Goal: Use online tool/utility: Utilize a website feature to perform a specific function

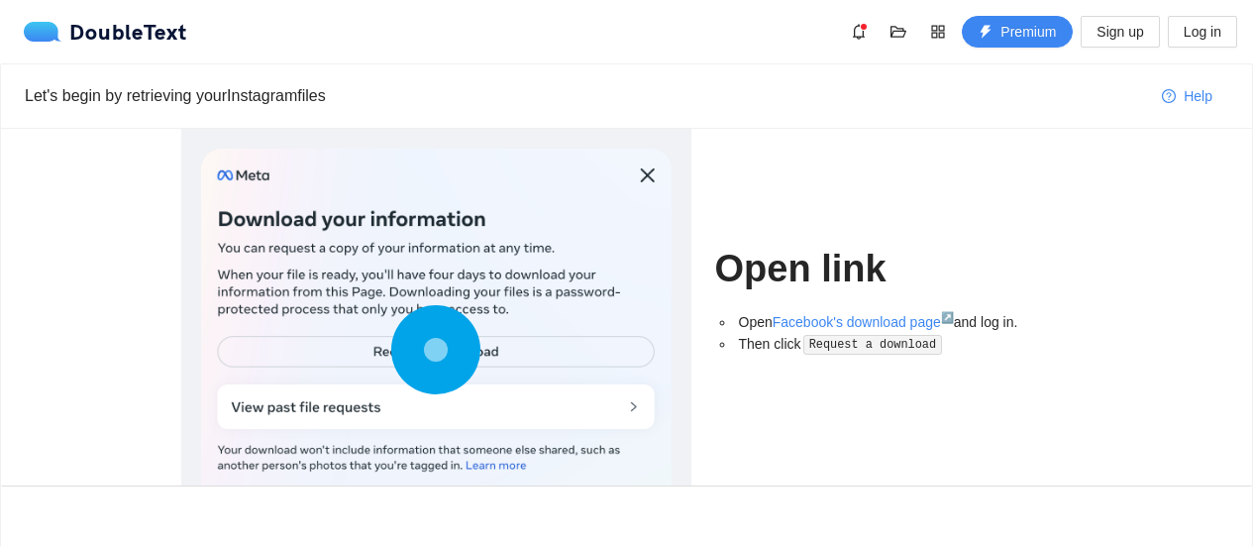
scroll to position [86, 0]
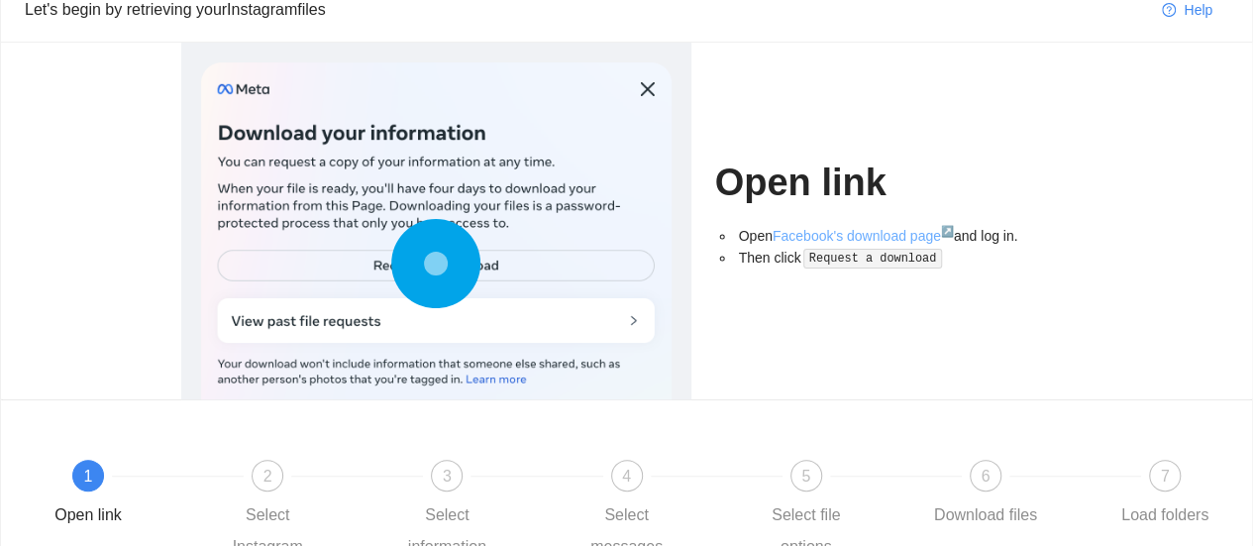
click at [814, 234] on link "Facebook's download page ↗" at bounding box center [863, 236] width 181 height 16
click at [833, 229] on link "Facebook's download page ↗" at bounding box center [863, 236] width 181 height 16
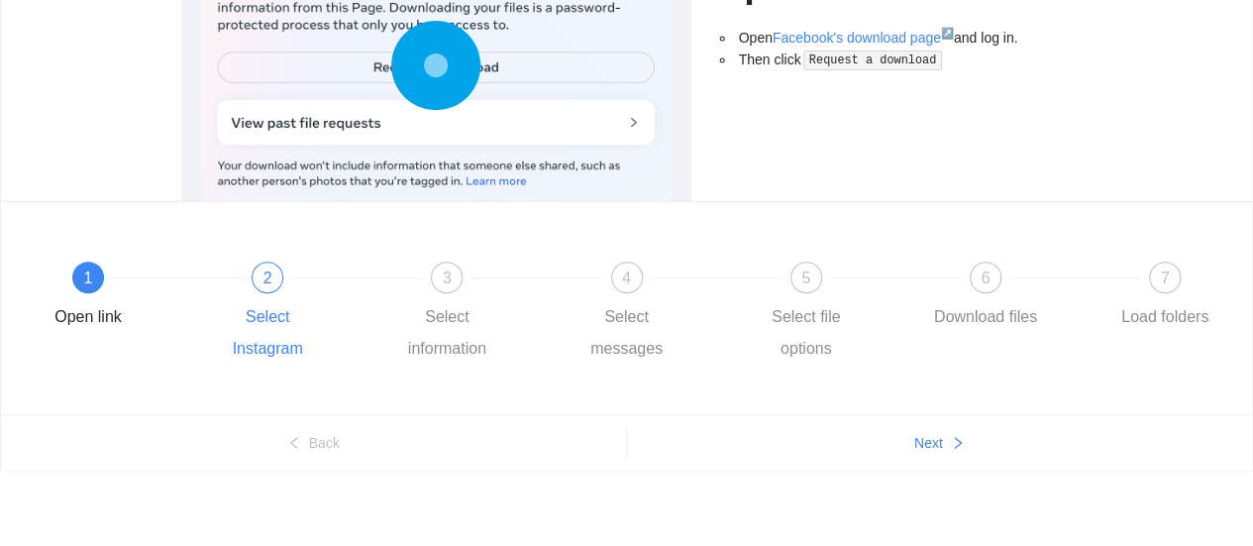
click at [285, 274] on div at bounding box center [356, 277] width 179 height 8
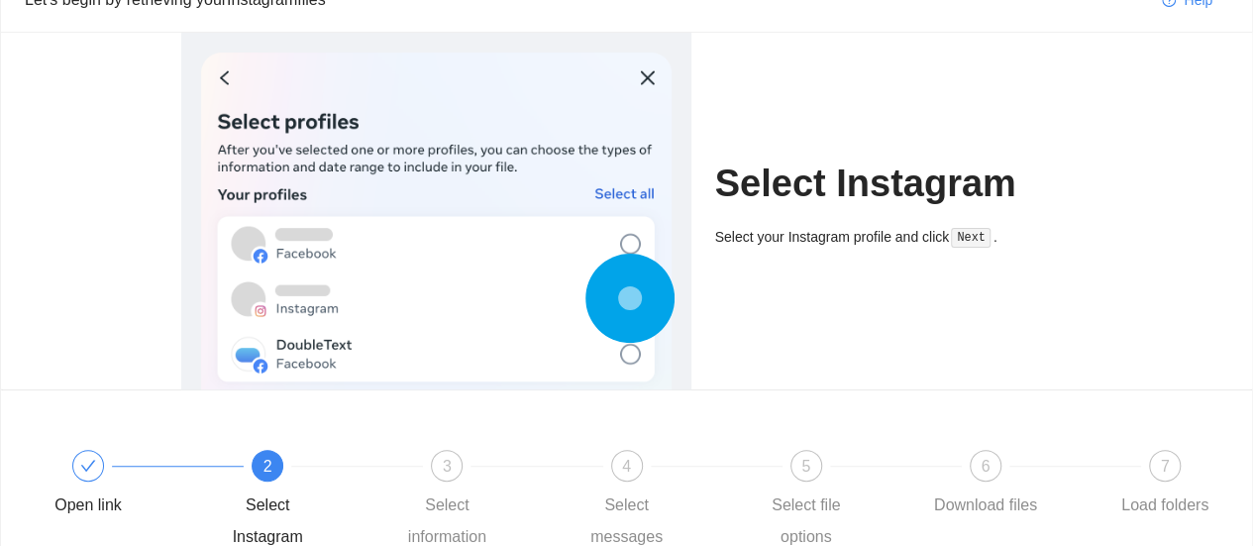
scroll to position [86, 0]
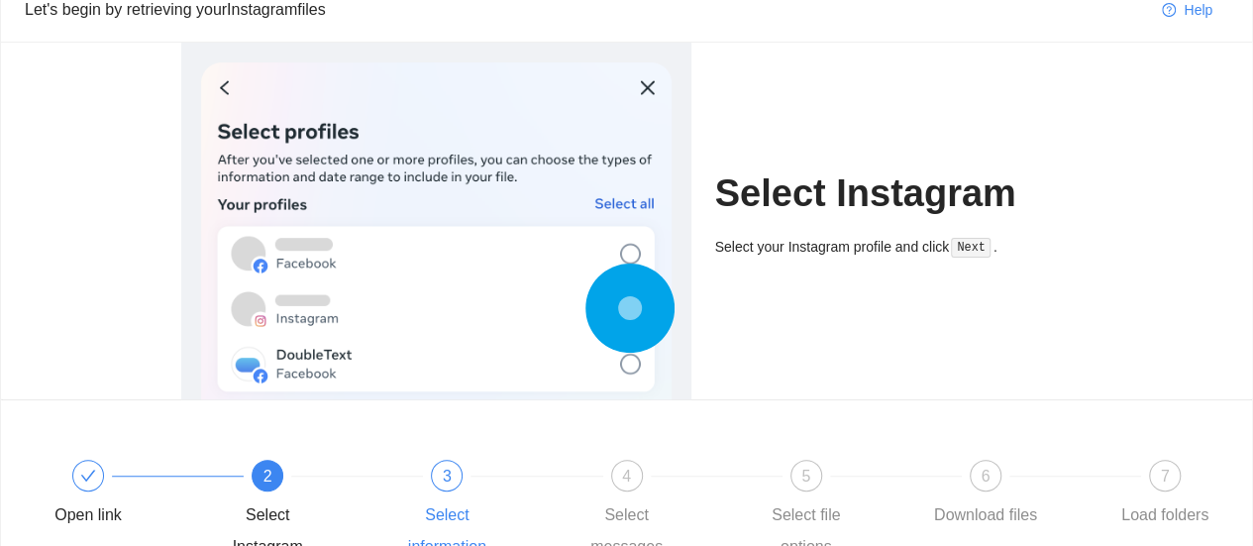
click at [437, 465] on div "3" at bounding box center [447, 476] width 32 height 32
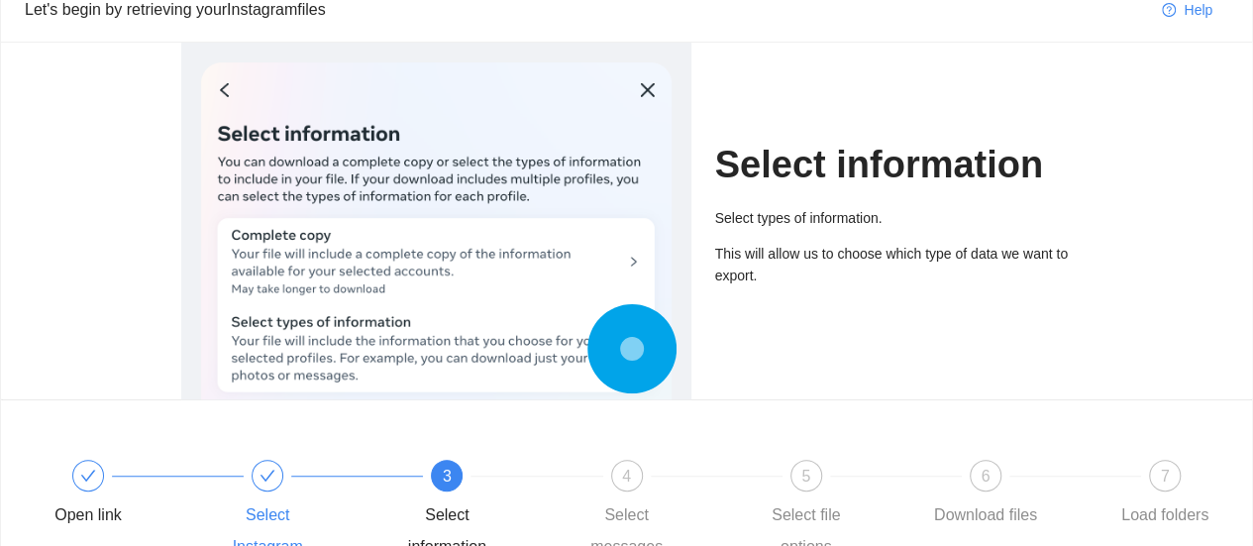
click at [262, 477] on icon "check" at bounding box center [268, 476] width 16 height 16
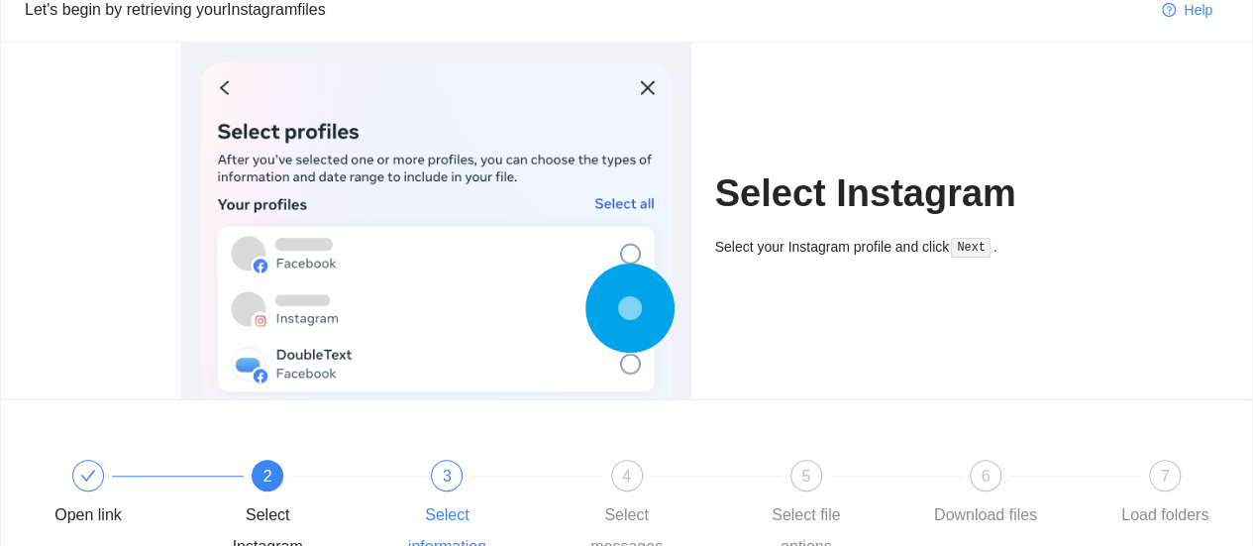
click at [446, 487] on div "3" at bounding box center [447, 476] width 32 height 32
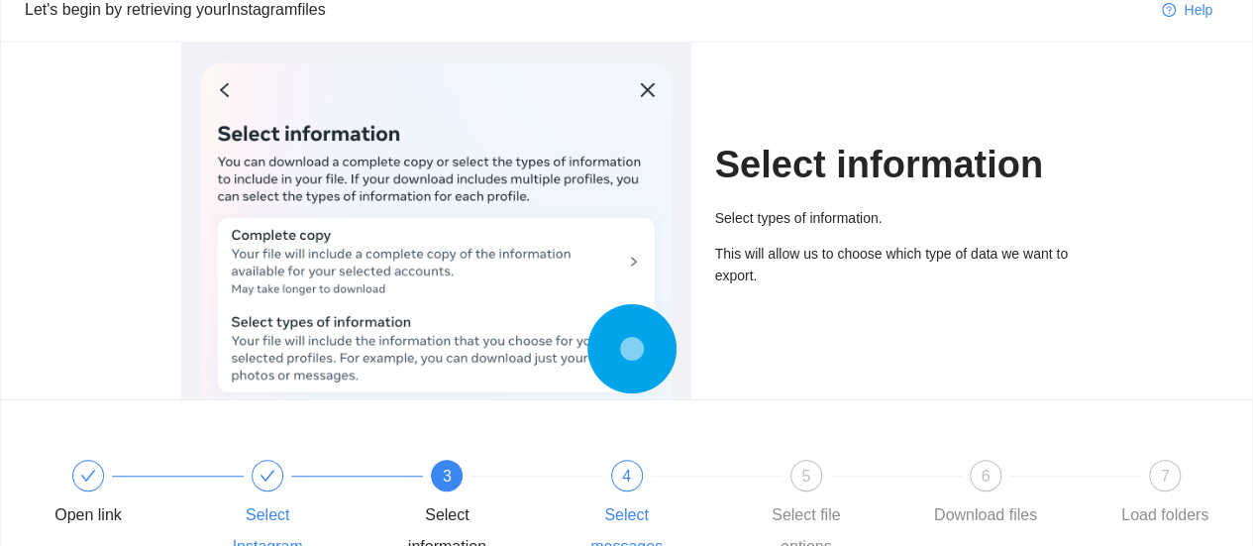
click at [644, 461] on div "4 Select messages" at bounding box center [659, 511] width 179 height 103
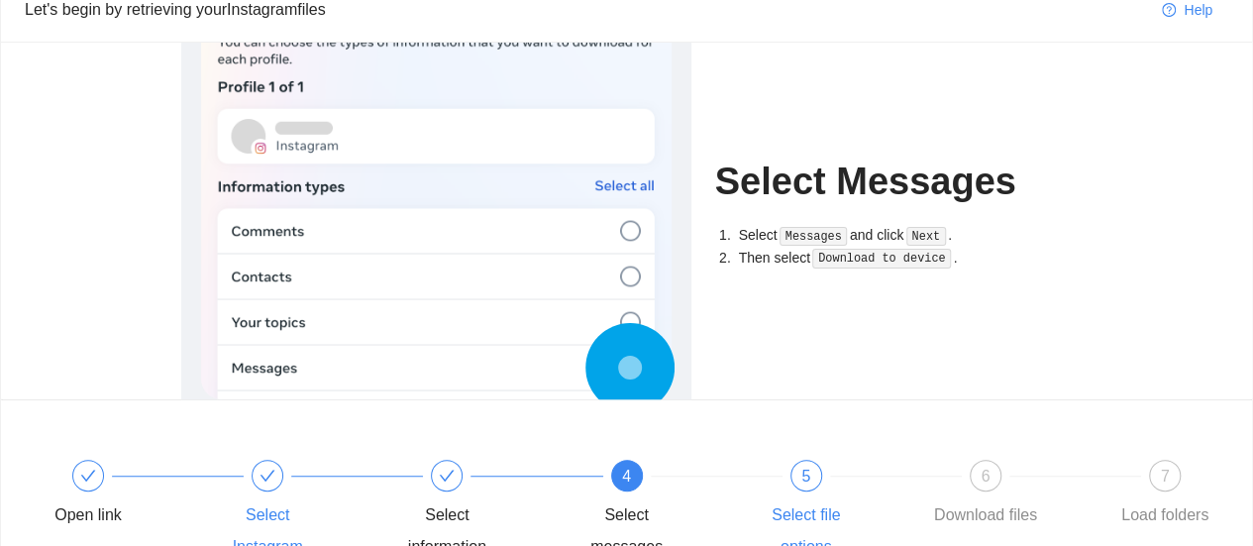
click at [806, 476] on span "5" at bounding box center [805, 476] width 9 height 17
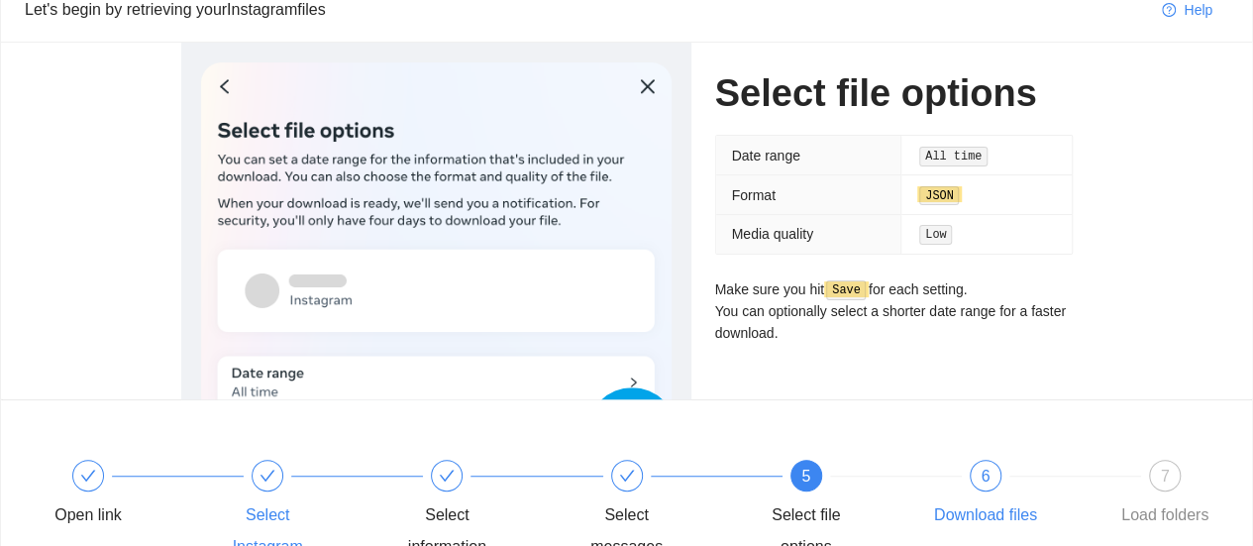
click at [979, 460] on div "6" at bounding box center [986, 476] width 32 height 32
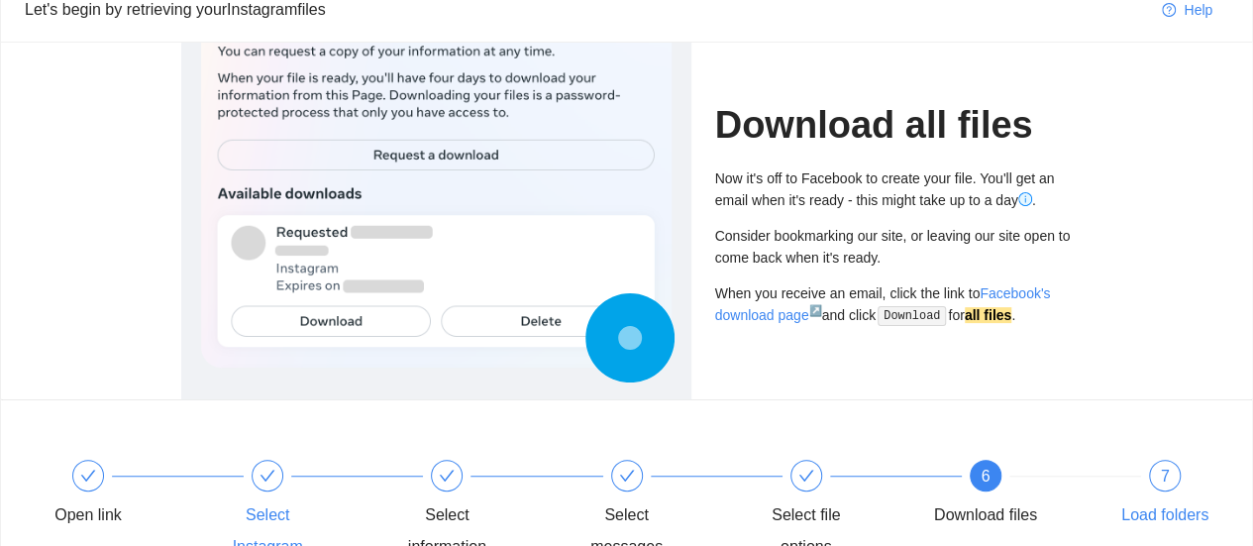
click at [1152, 469] on div "7" at bounding box center [1165, 476] width 32 height 32
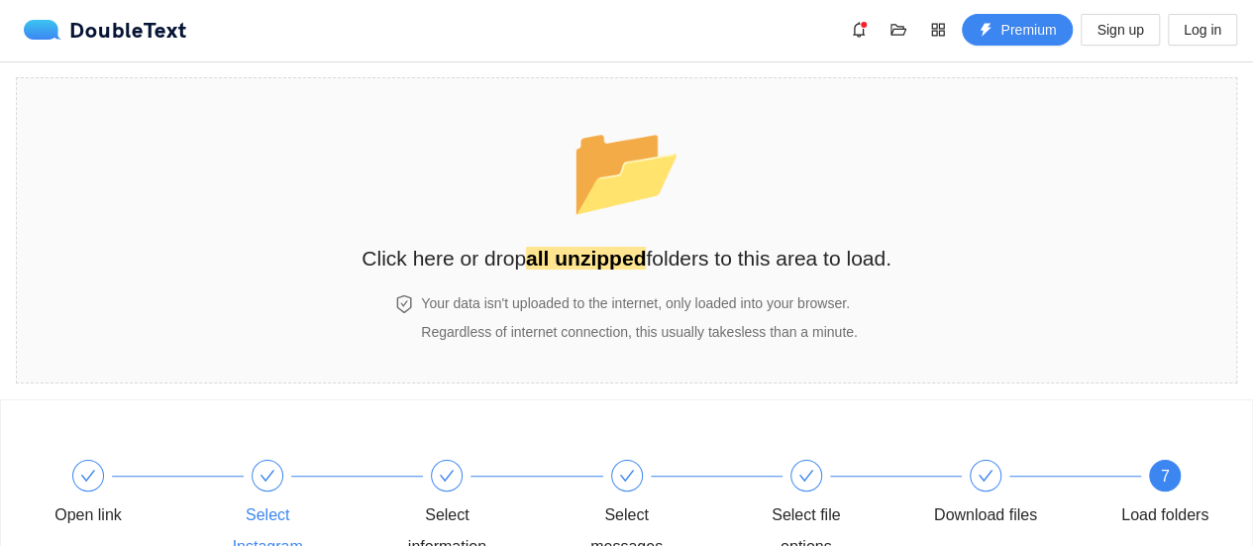
scroll to position [2, 0]
